Goal: Task Accomplishment & Management: Use online tool/utility

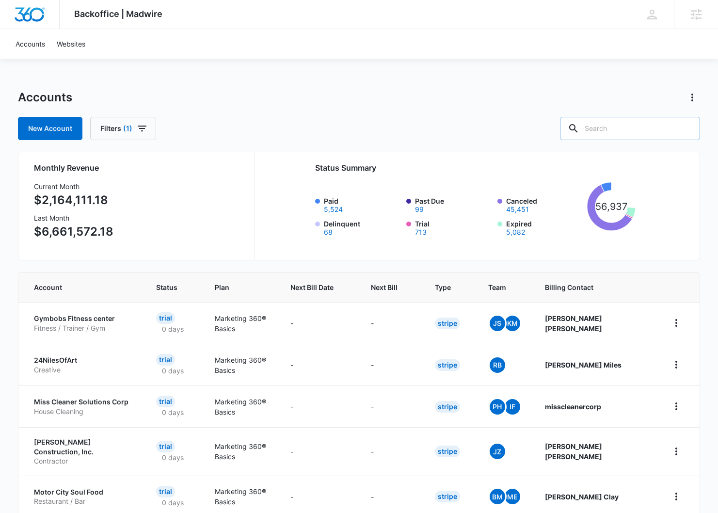
click at [367, 126] on div at bounding box center [574, 128] width 16 height 23
click at [367, 126] on input "text" at bounding box center [630, 128] width 140 height 23
paste input "M335254"
type input "M335254"
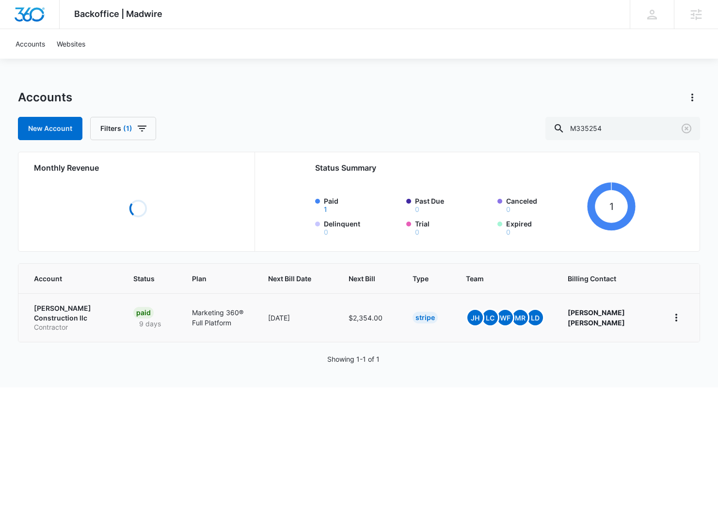
click at [58, 306] on td "[PERSON_NAME] Construction llc Contractor" at bounding box center [69, 317] width 103 height 48
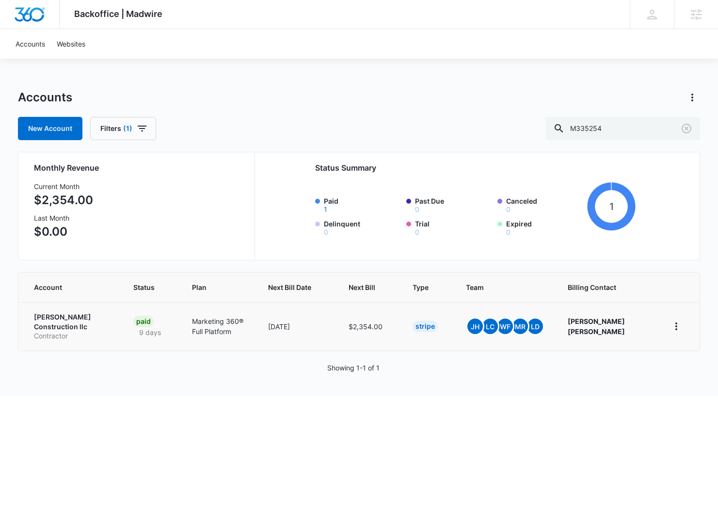
click at [61, 316] on p "[PERSON_NAME] Construction llc" at bounding box center [72, 321] width 76 height 19
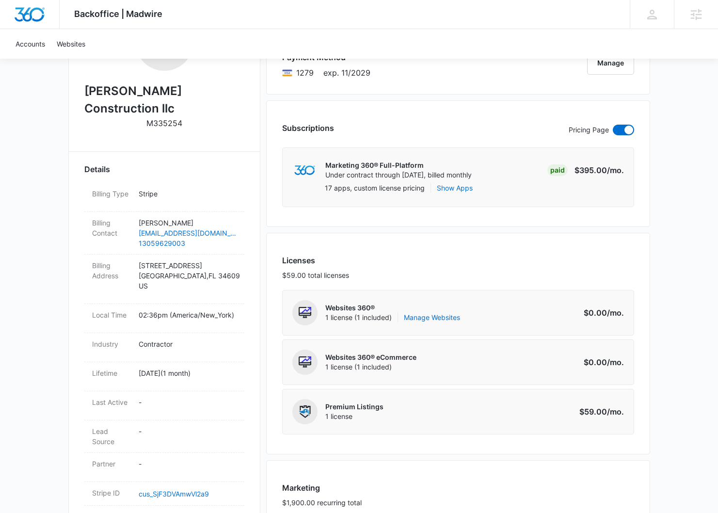
scroll to position [180, 0]
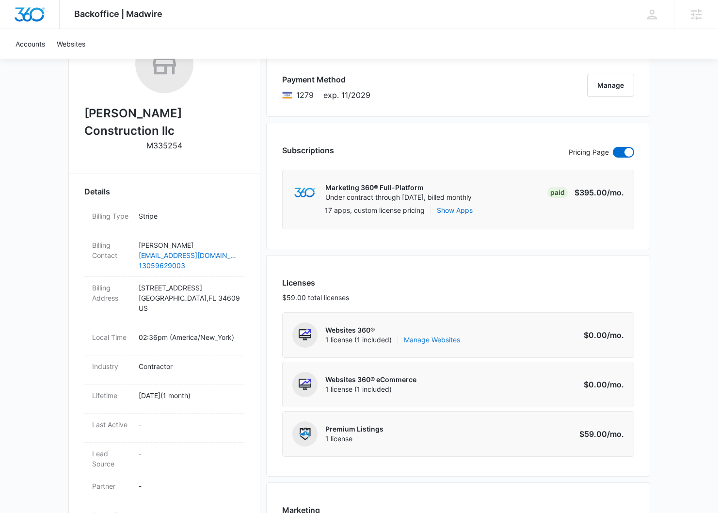
click at [367, 337] on link "Manage Websites" at bounding box center [432, 340] width 56 height 10
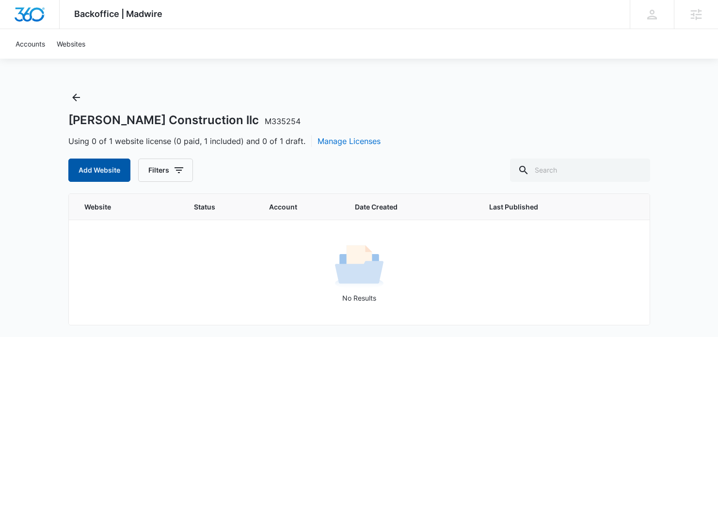
click at [89, 163] on button "Add Website" at bounding box center [99, 170] width 62 height 23
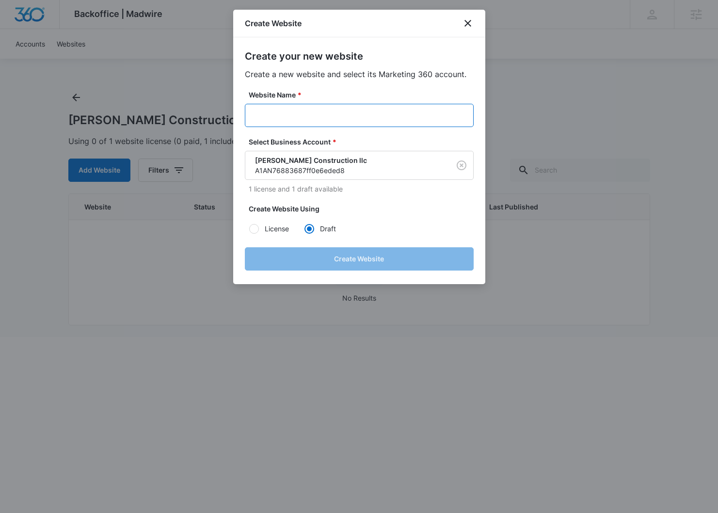
click at [278, 109] on input "Website Name *" at bounding box center [359, 115] width 229 height 23
paste input "M335254"
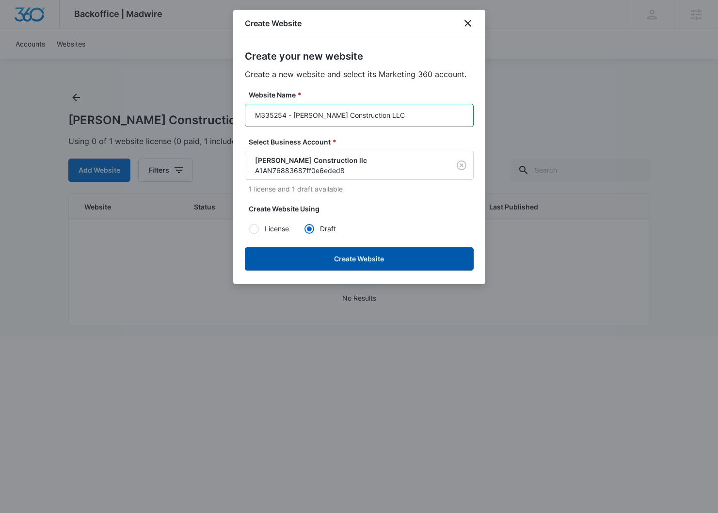
type input "M335254 - [PERSON_NAME] Construction LLC"
click at [329, 257] on button "Create Website" at bounding box center [359, 258] width 229 height 23
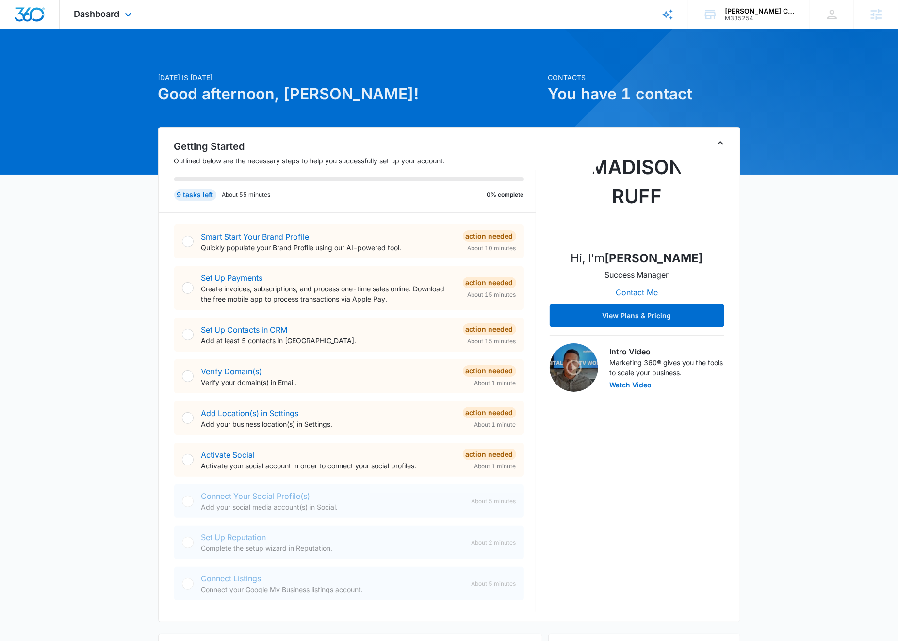
click at [129, 23] on div "Dashboard Apps Reputation Websites Forms CRM Email Social Content Ads Intellige…" at bounding box center [104, 14] width 89 height 29
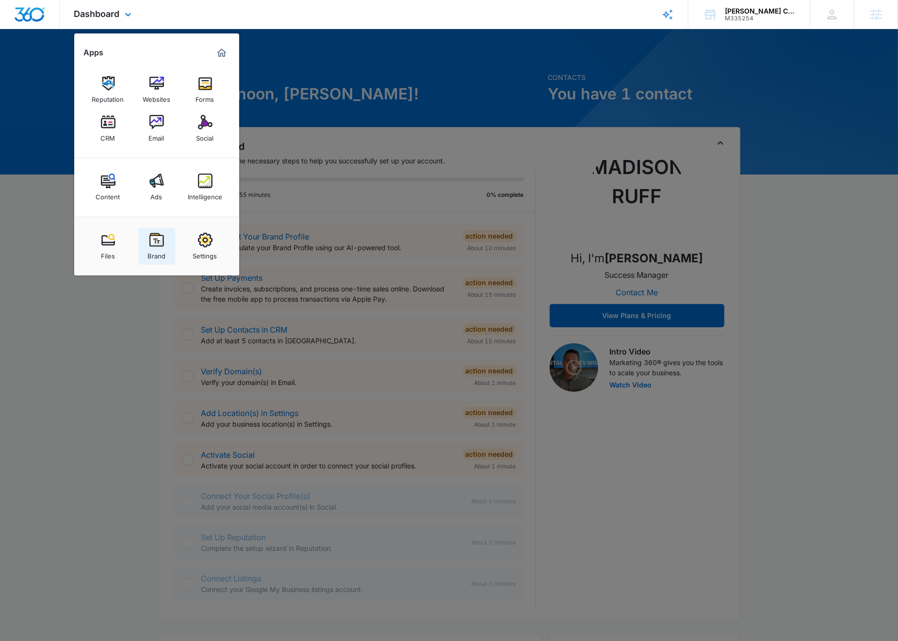
click at [171, 246] on link "Brand" at bounding box center [156, 246] width 37 height 37
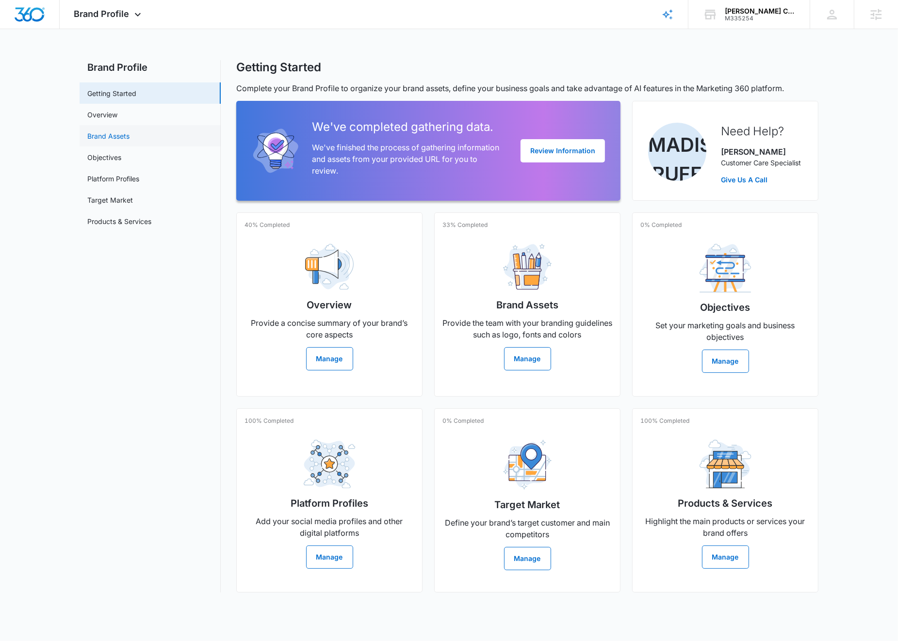
click at [106, 137] on link "Brand Assets" at bounding box center [108, 136] width 42 height 10
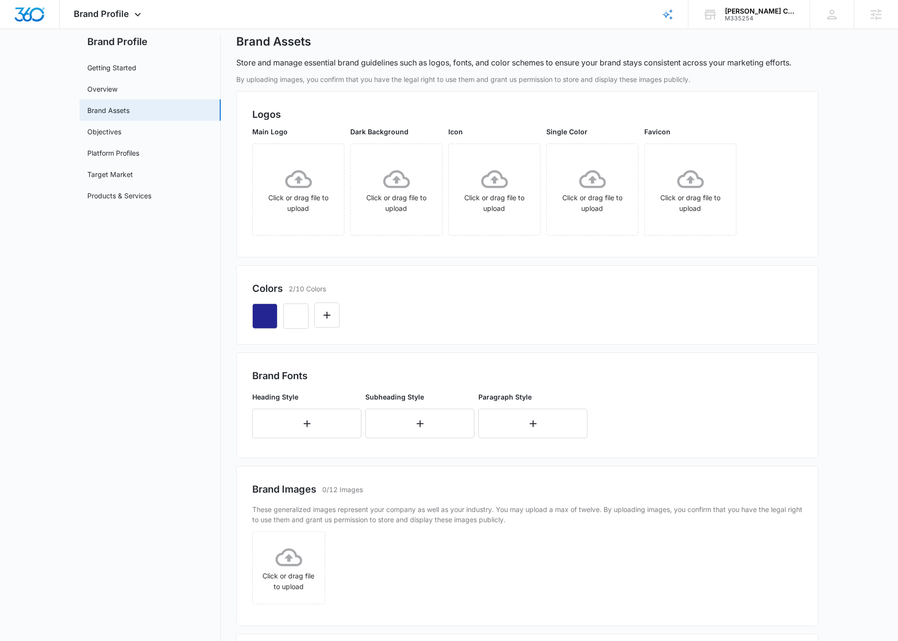
scroll to position [119, 0]
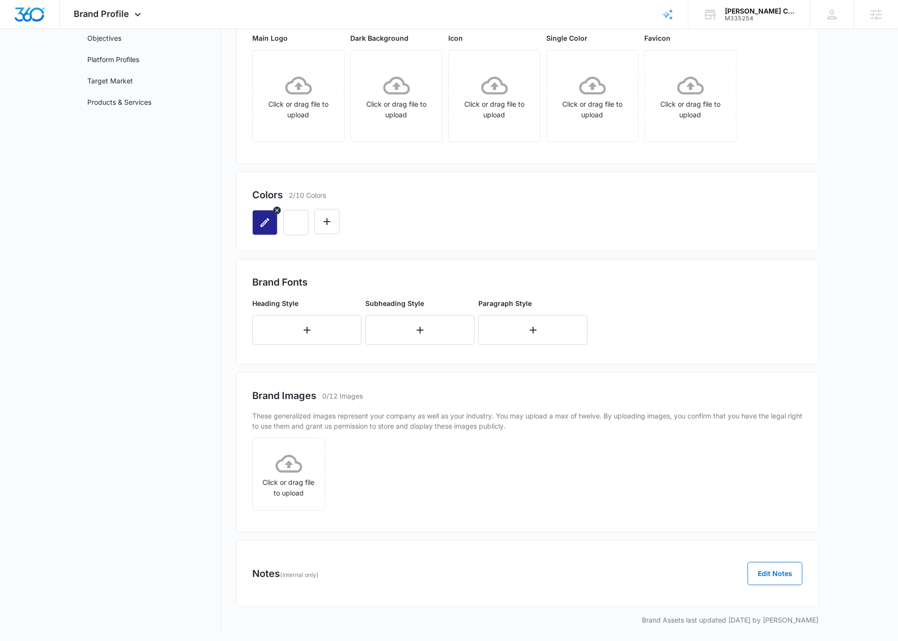
click at [265, 221] on icon "button" at bounding box center [264, 222] width 9 height 9
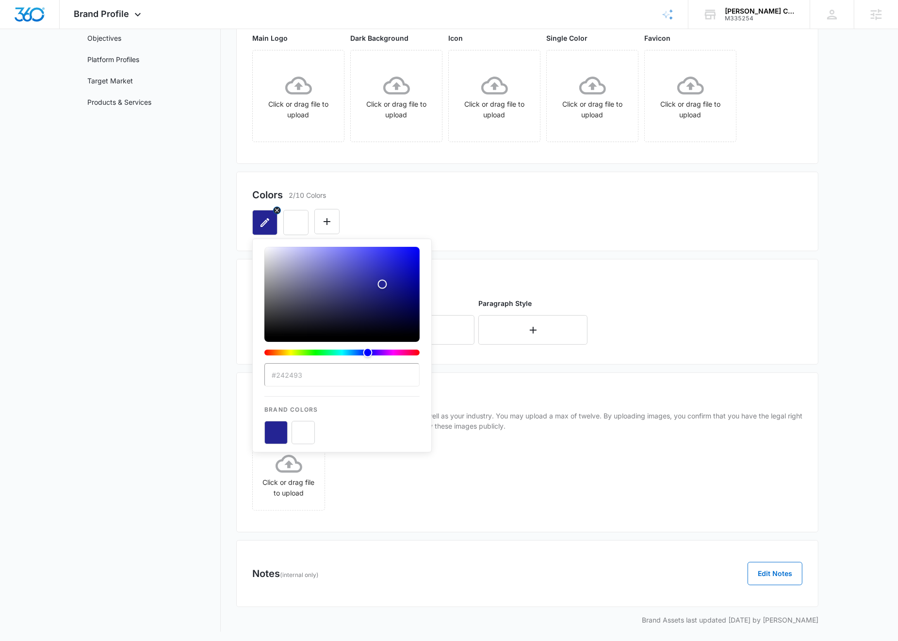
scroll to position [0, 0]
